Goal: Find specific page/section: Find specific page/section

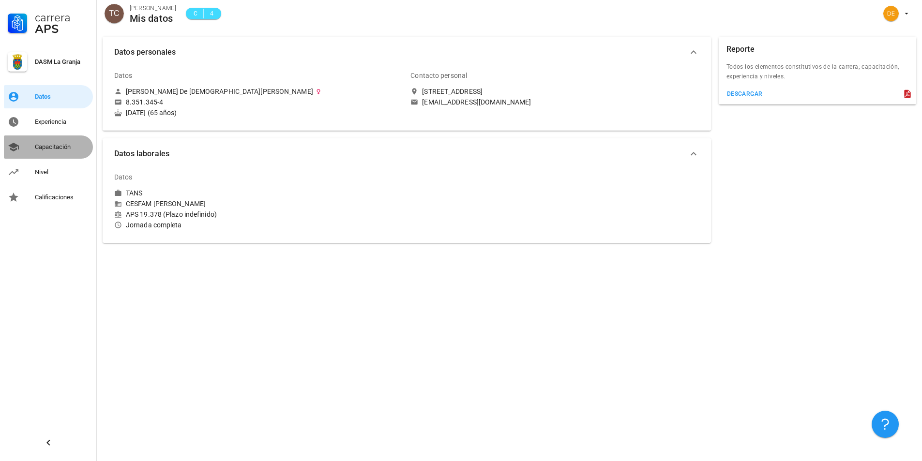
click at [47, 147] on div "Capacitación" at bounding box center [62, 147] width 54 height 8
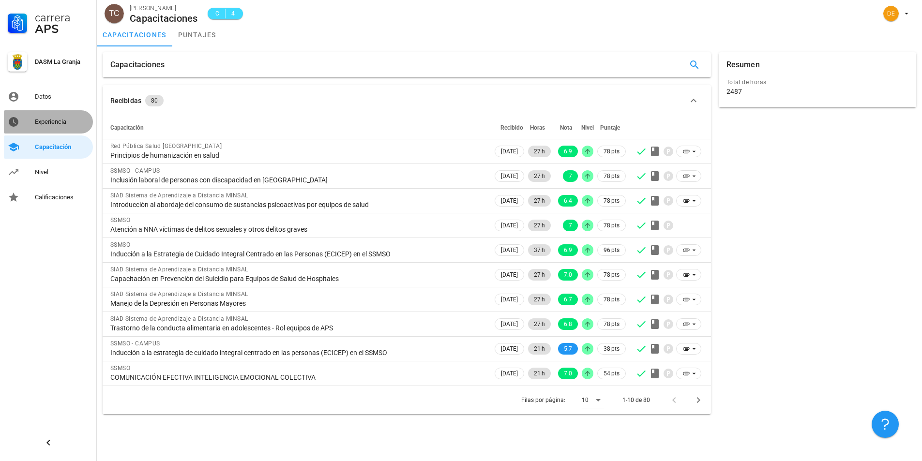
click at [63, 125] on div "Experiencia" at bounding box center [62, 122] width 54 height 8
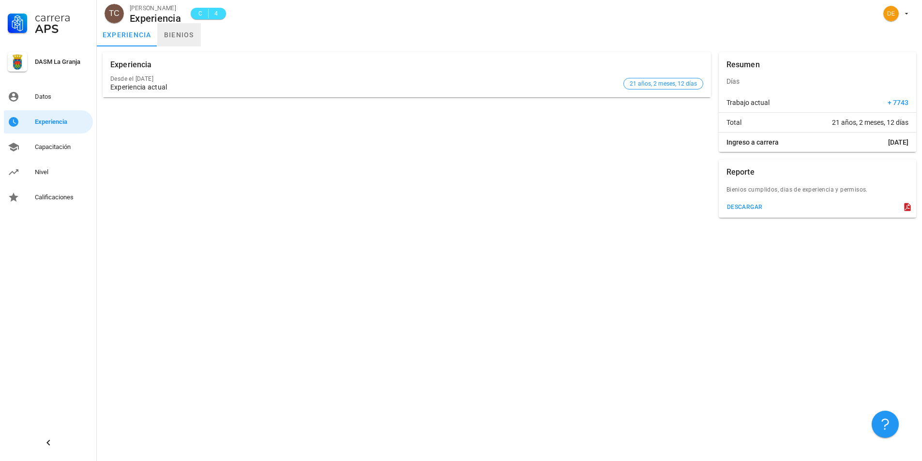
click at [179, 36] on link "bienios" at bounding box center [179, 34] width 44 height 23
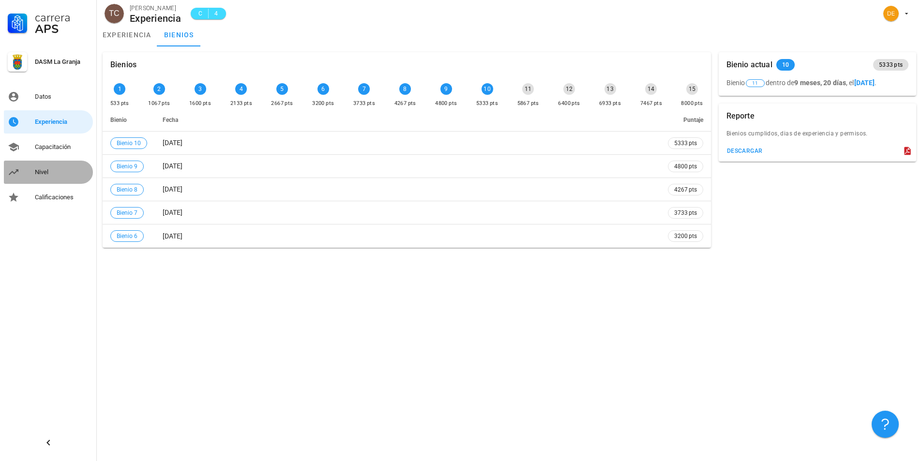
click at [41, 172] on div "Nivel" at bounding box center [62, 172] width 54 height 8
